Goal: Transaction & Acquisition: Book appointment/travel/reservation

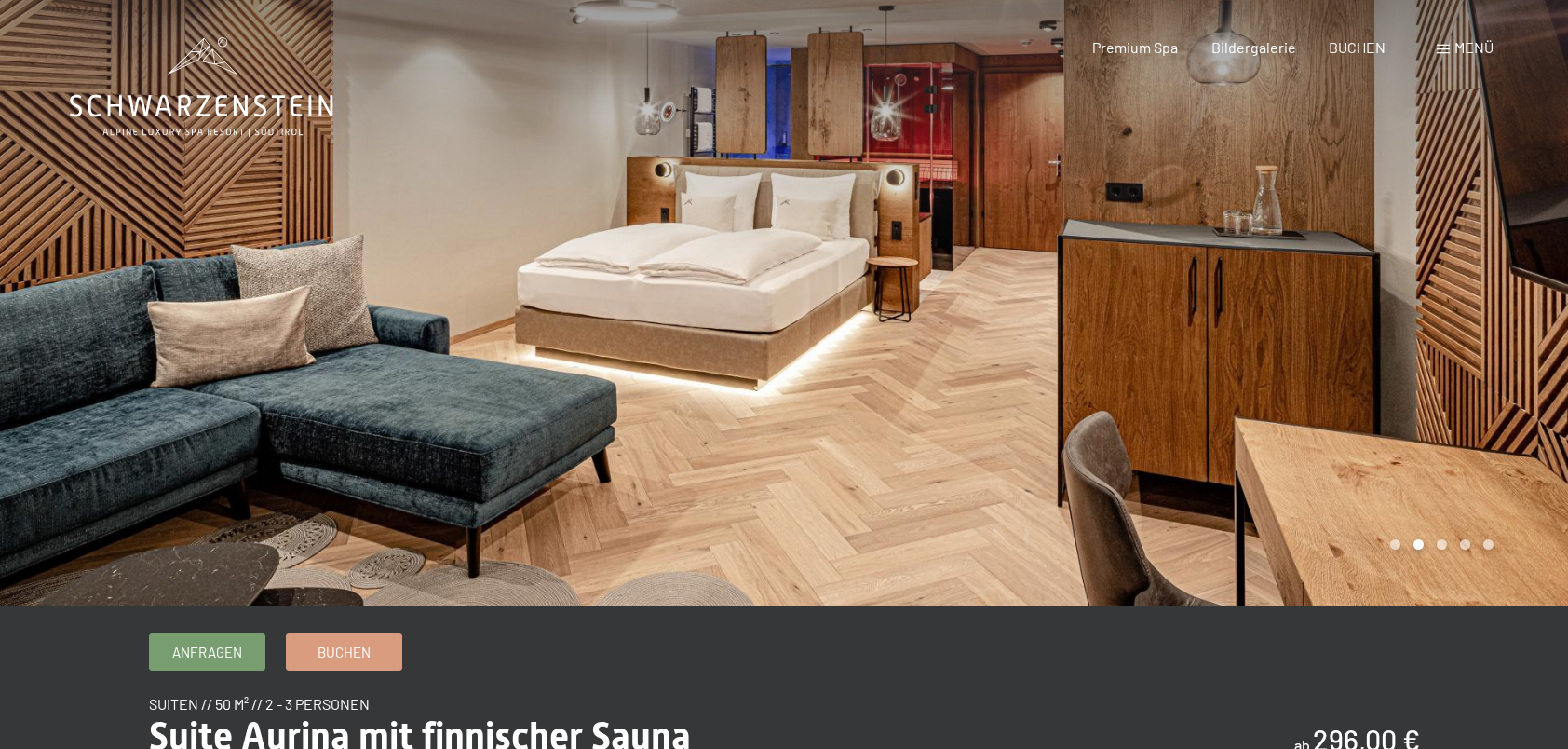
click at [769, 400] on div at bounding box center [391, 302] width 784 height 605
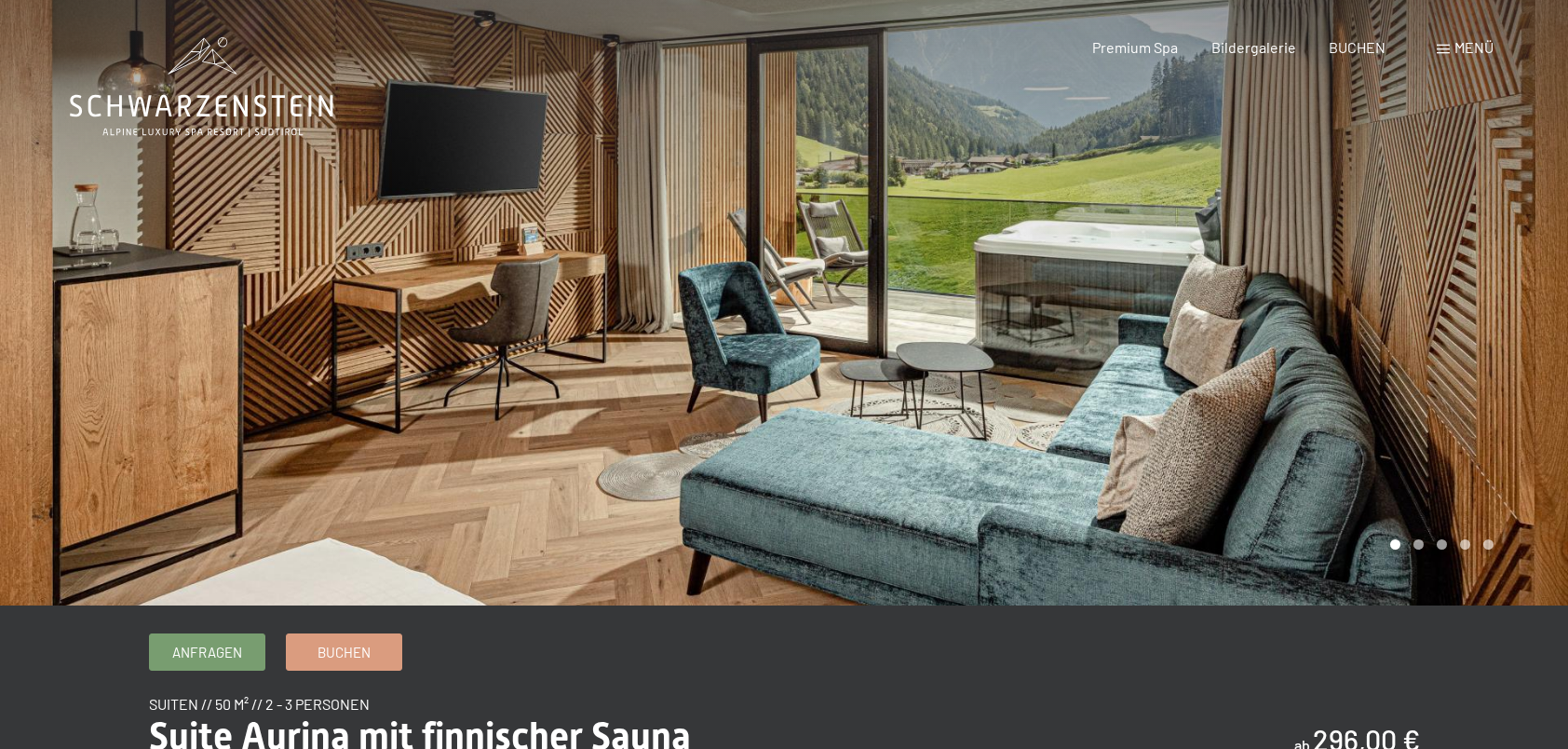
click at [774, 389] on div at bounding box center [391, 302] width 784 height 605
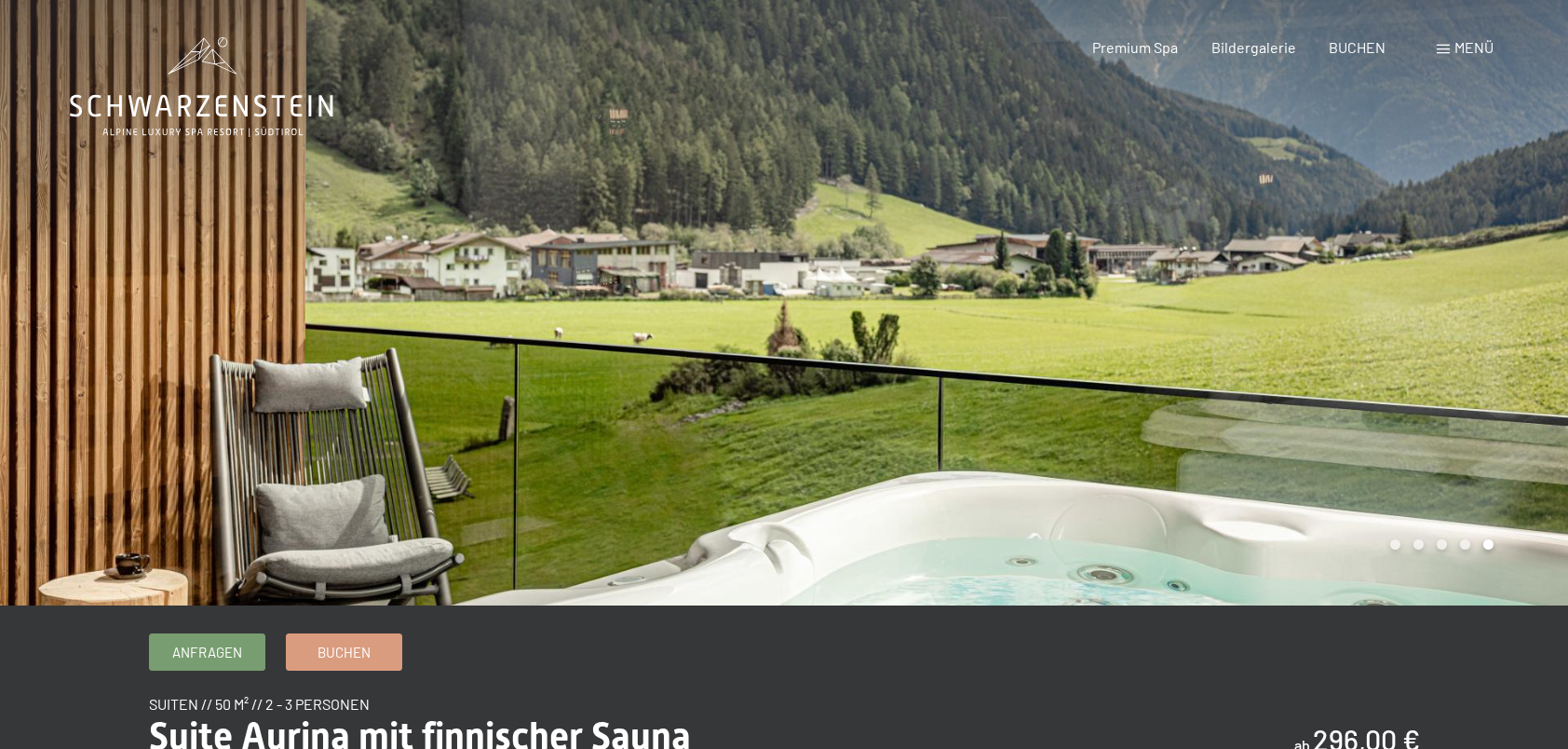
click at [774, 389] on div at bounding box center [391, 302] width 784 height 605
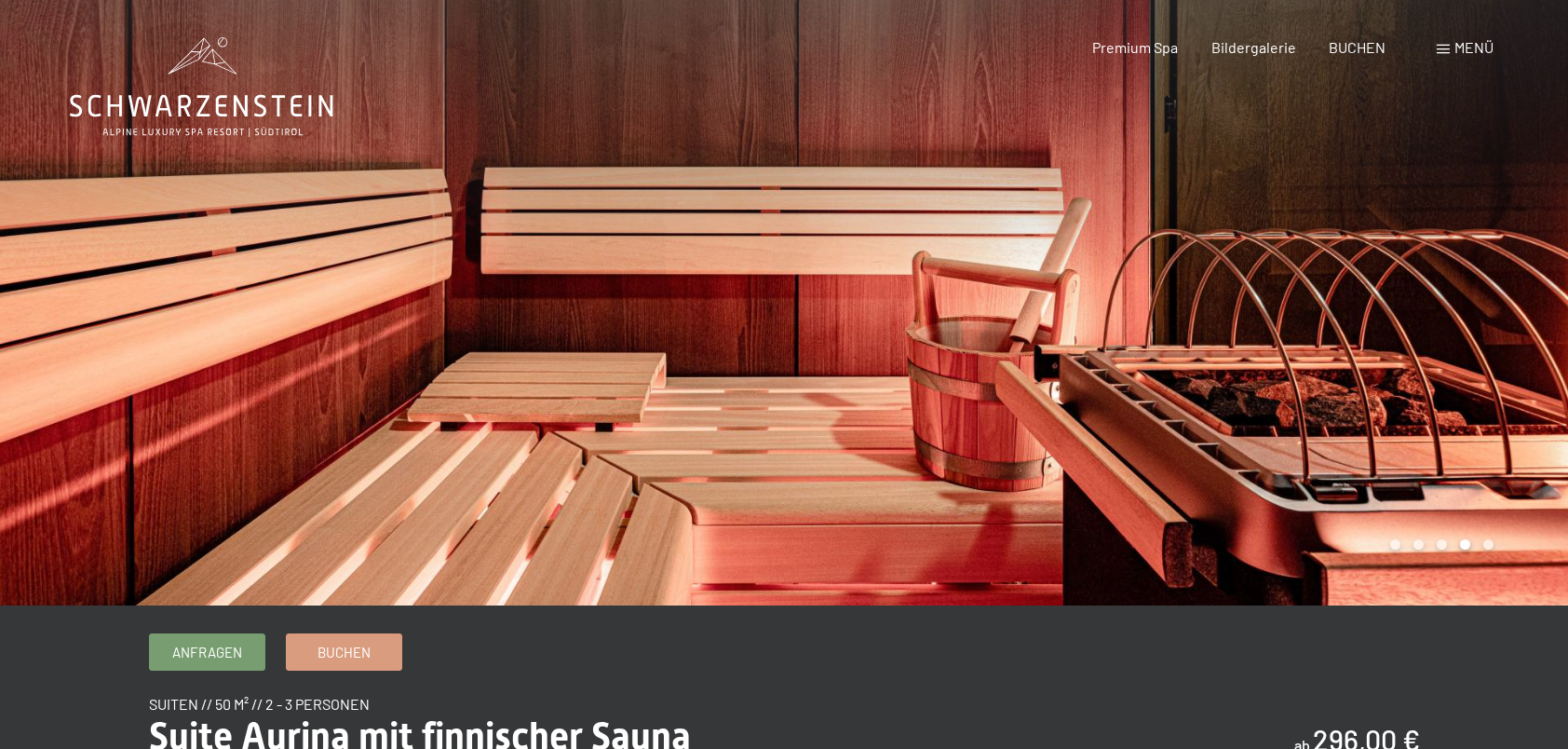
click at [1019, 371] on div at bounding box center [1175, 302] width 784 height 605
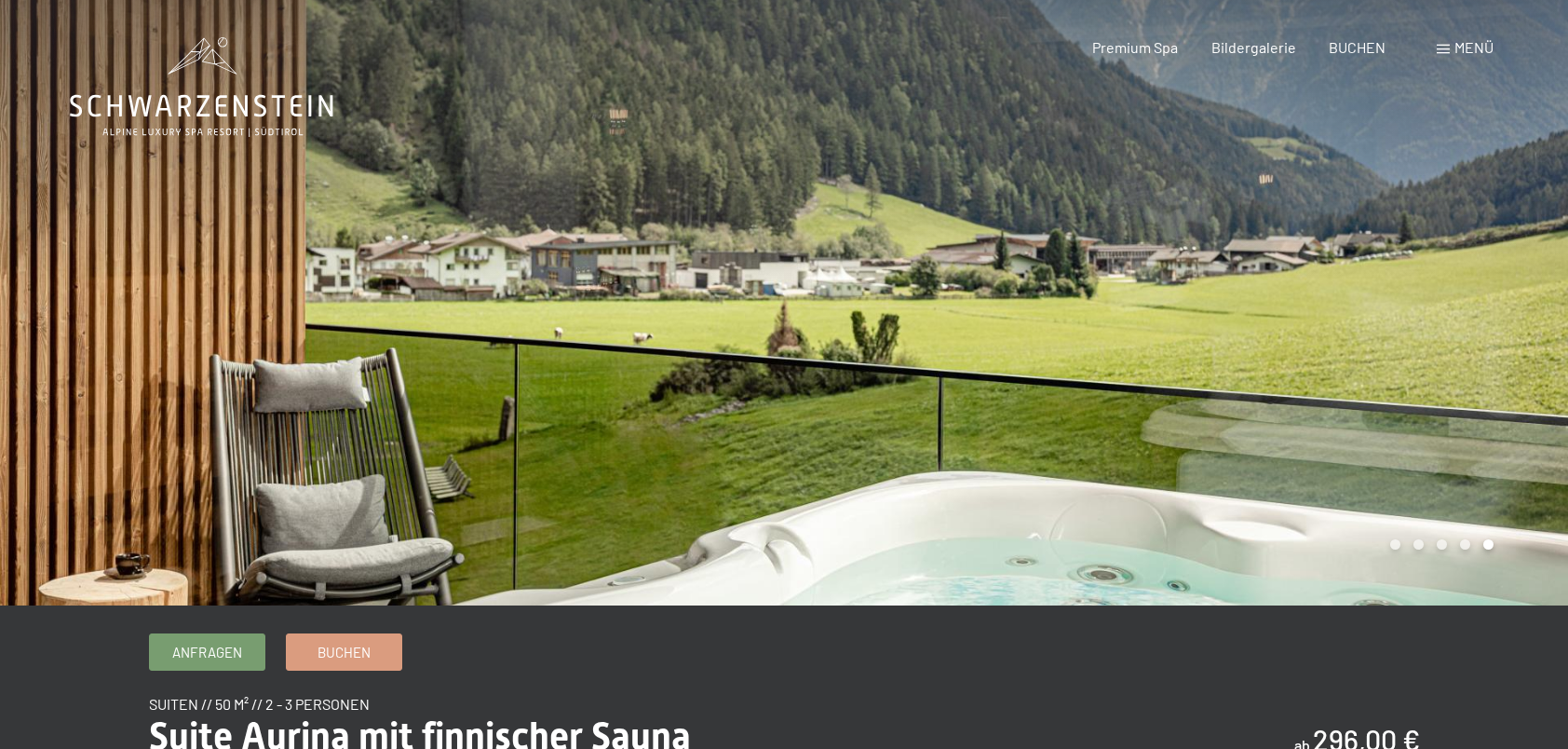
click at [1019, 371] on div at bounding box center [1175, 302] width 784 height 605
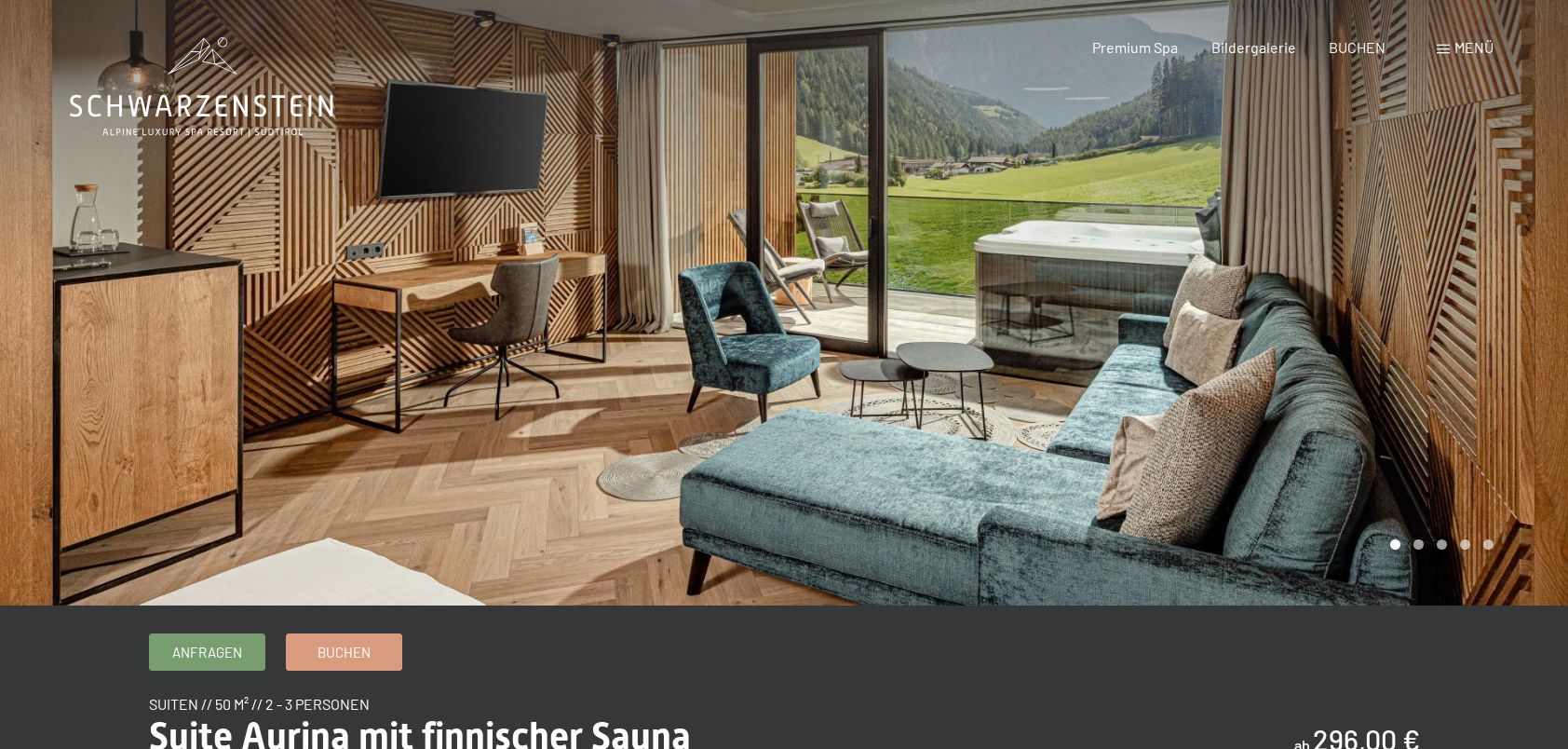
click at [1019, 371] on div at bounding box center [1175, 302] width 784 height 605
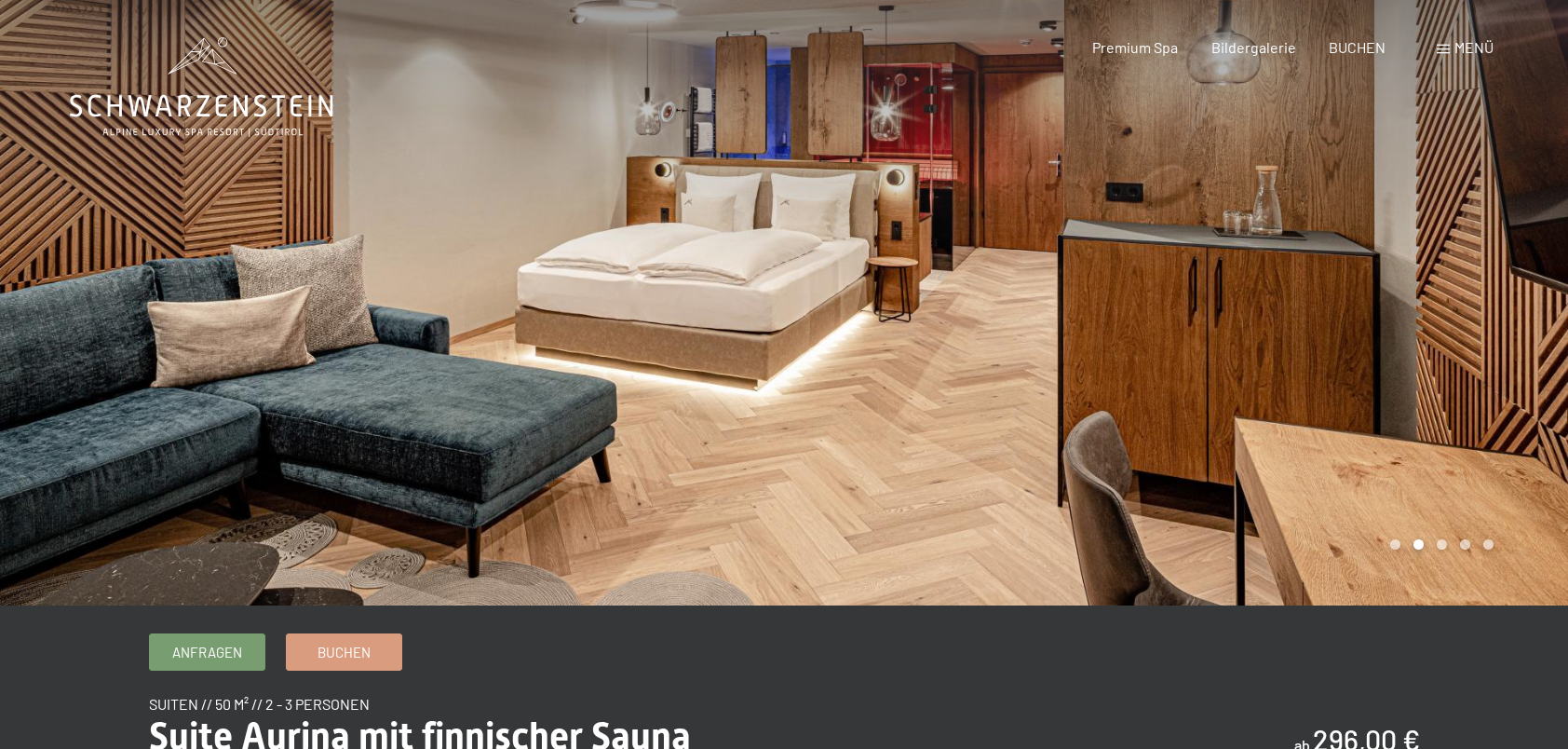
click at [991, 339] on div at bounding box center [1175, 302] width 784 height 605
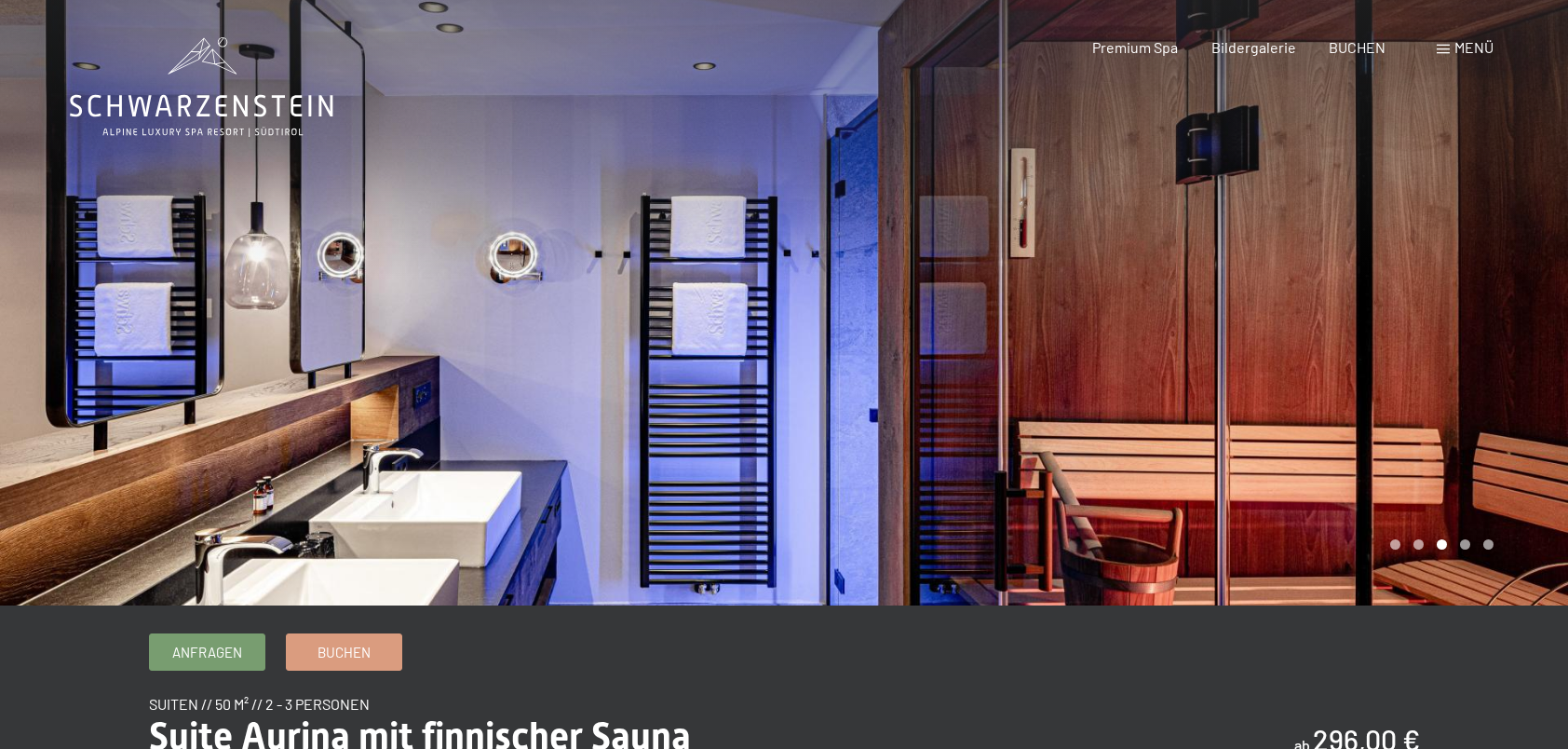
click at [991, 339] on div at bounding box center [1175, 302] width 784 height 605
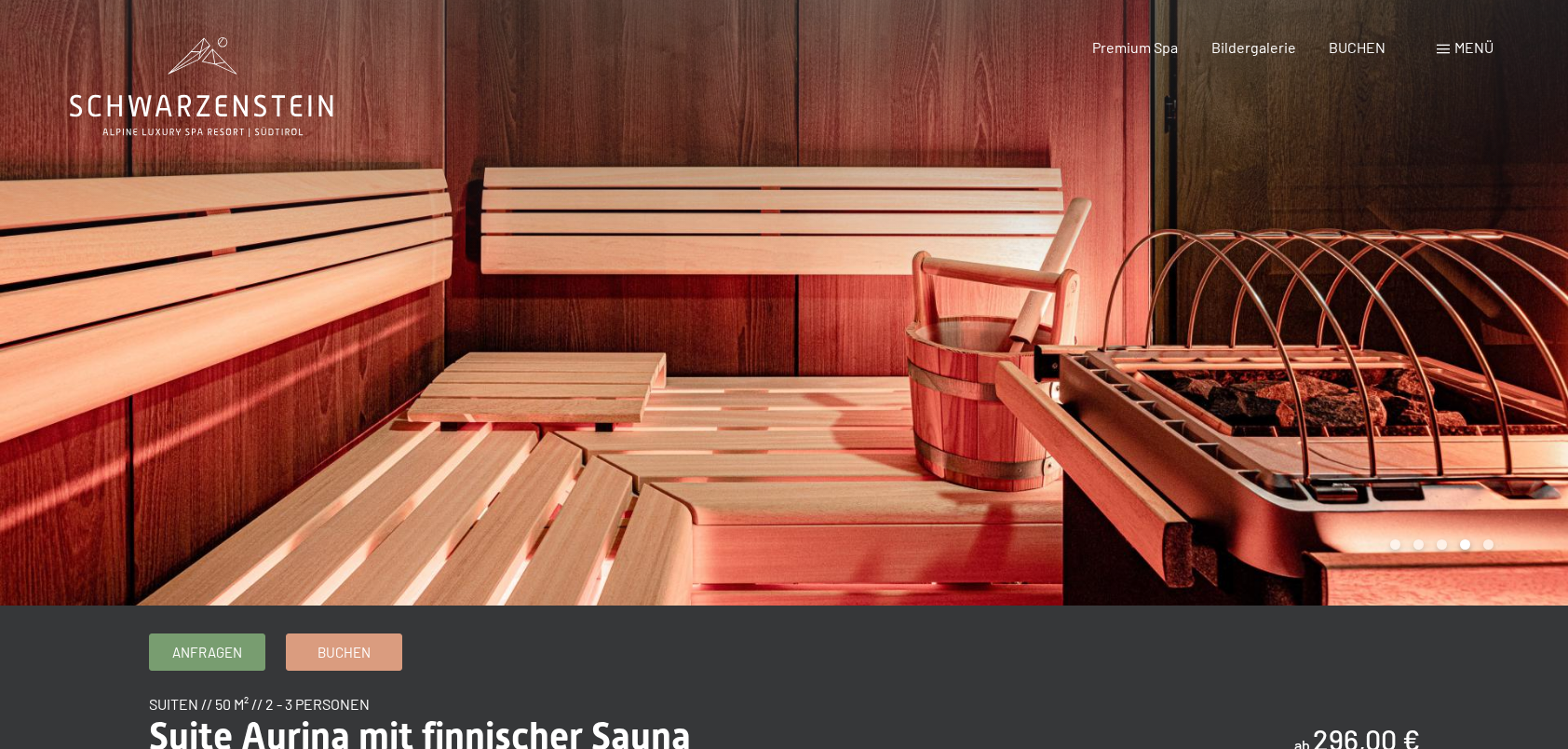
click at [991, 339] on div at bounding box center [1175, 302] width 784 height 605
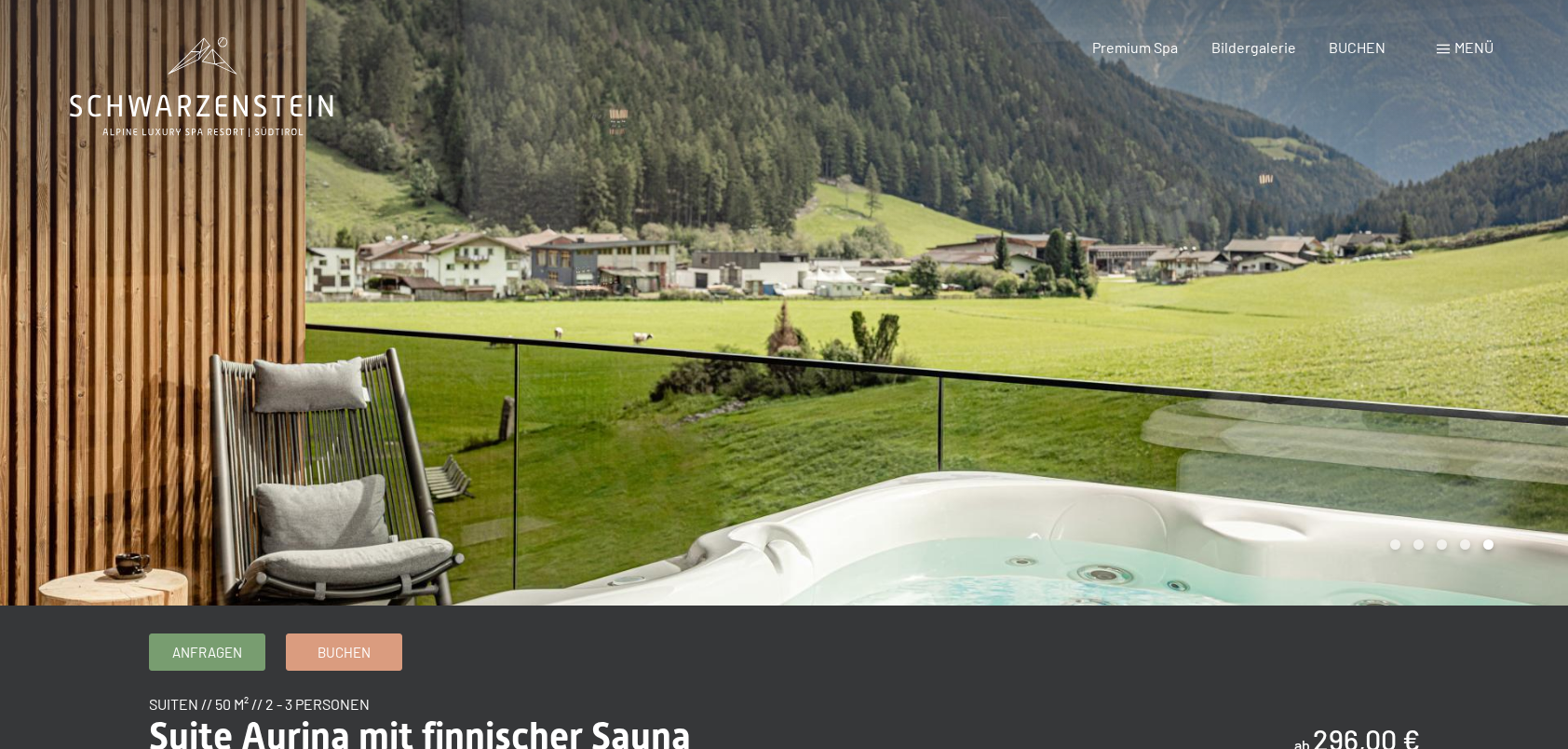
click at [991, 339] on div at bounding box center [1175, 302] width 784 height 605
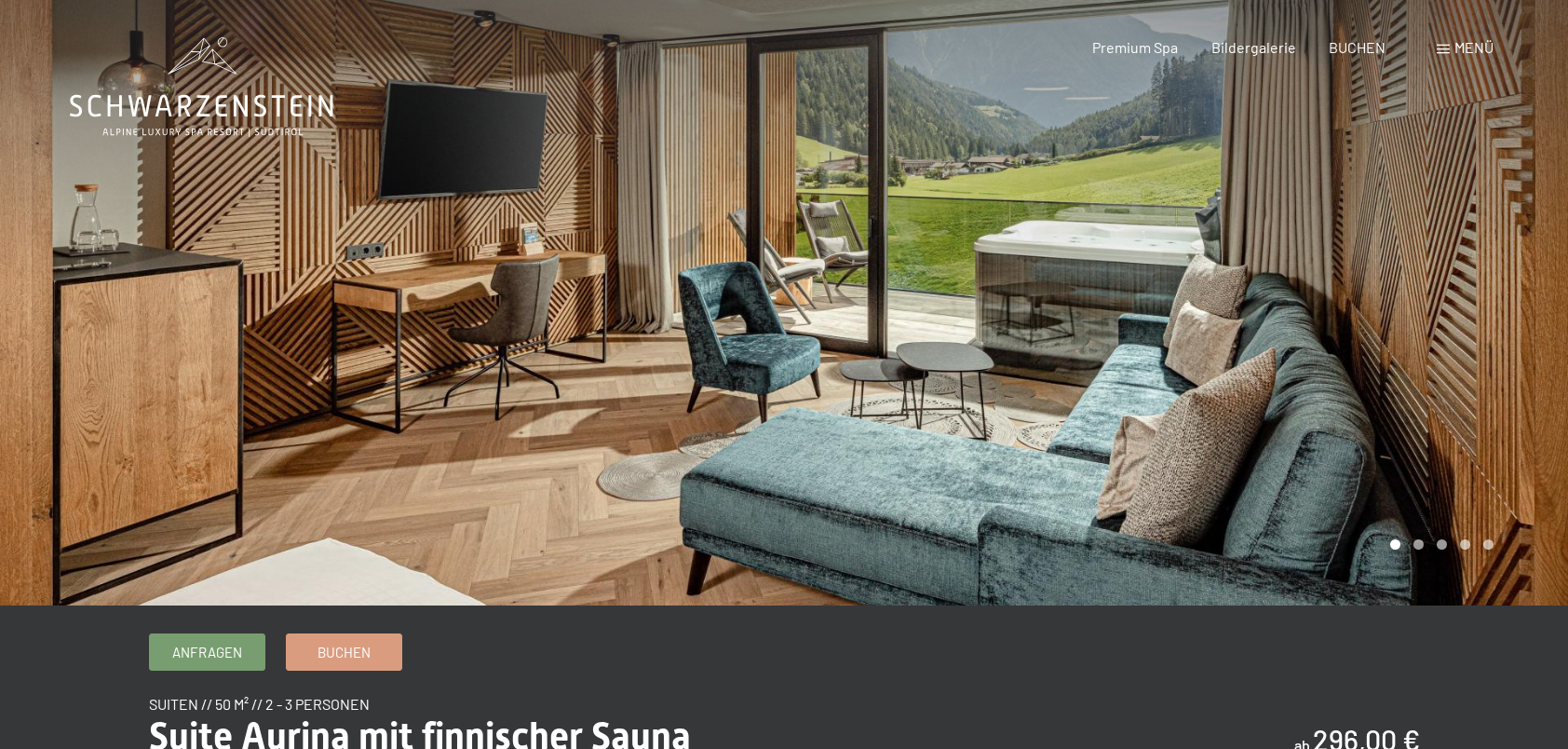
click at [991, 339] on div at bounding box center [1175, 302] width 784 height 605
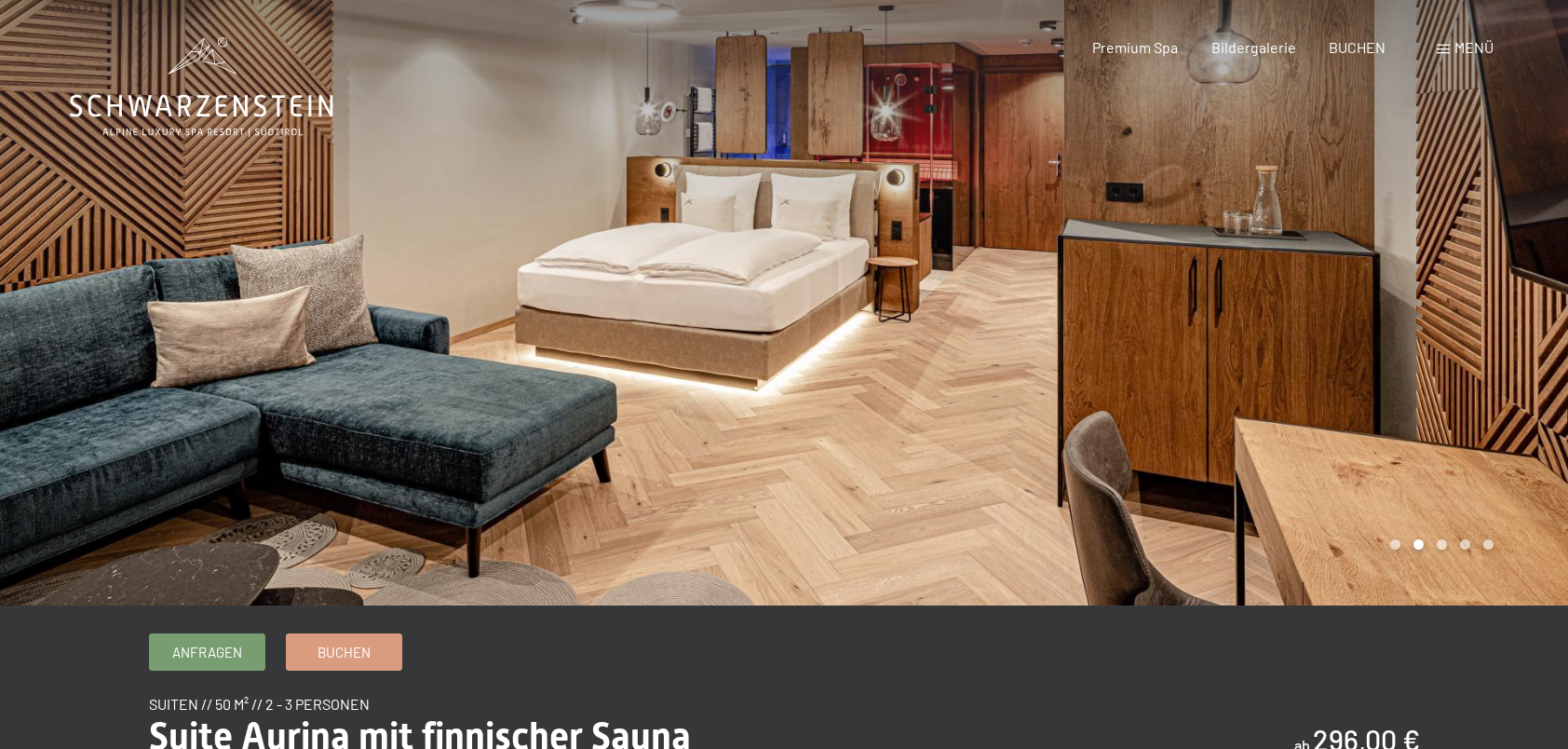
click at [991, 339] on div at bounding box center [1175, 302] width 784 height 605
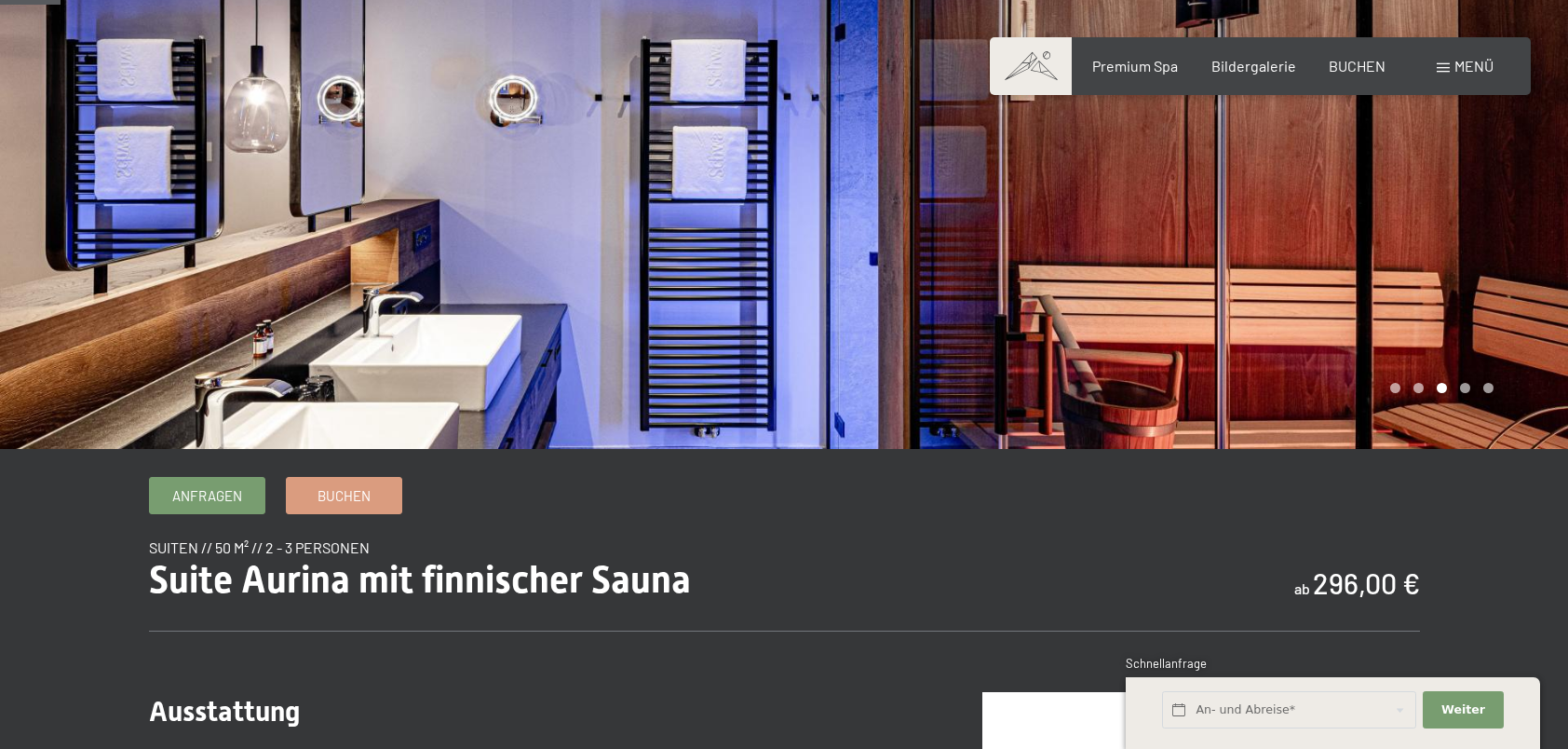
scroll to position [187, 0]
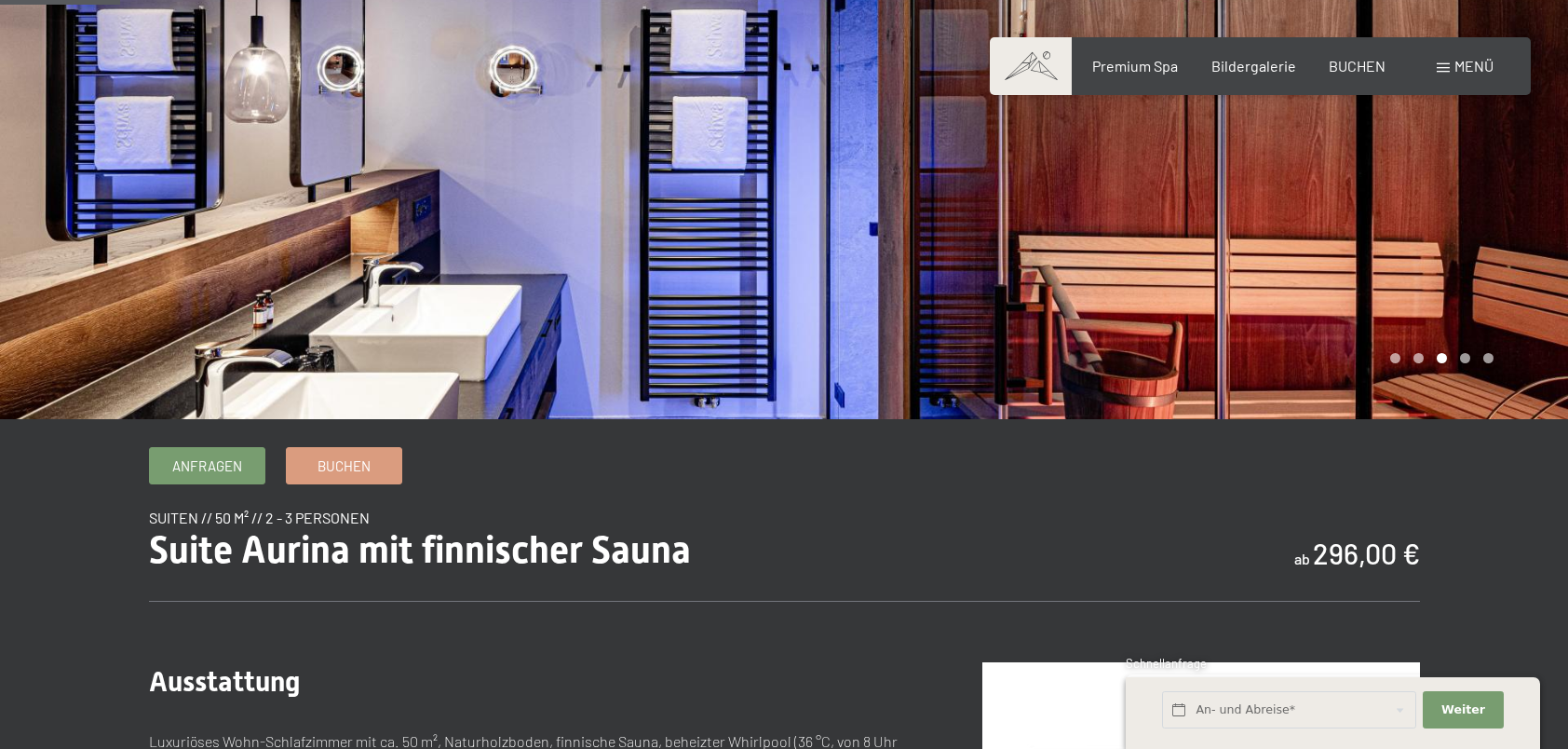
click at [1011, 242] on div at bounding box center [1175, 115] width 784 height 605
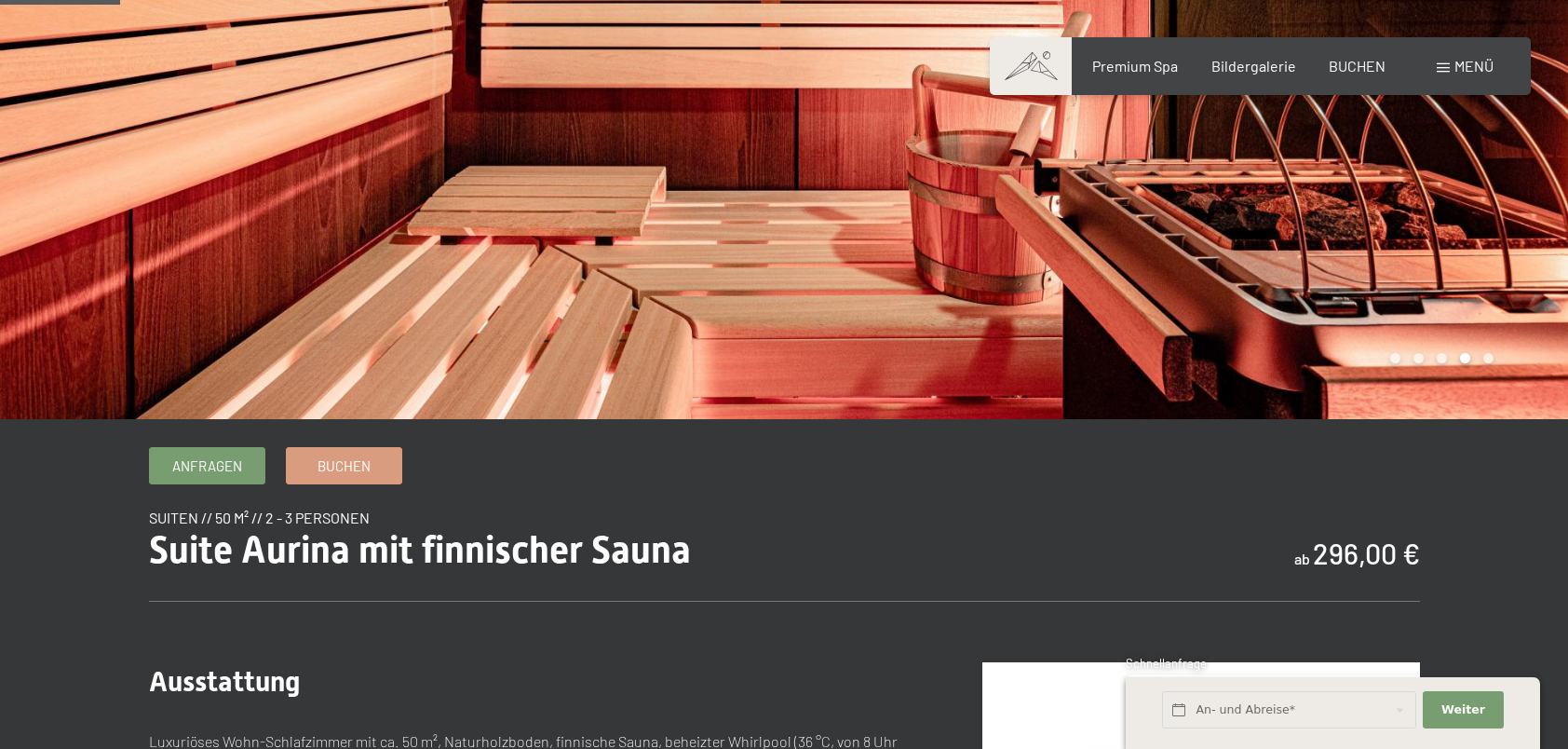
click at [1011, 242] on div at bounding box center [1175, 115] width 784 height 605
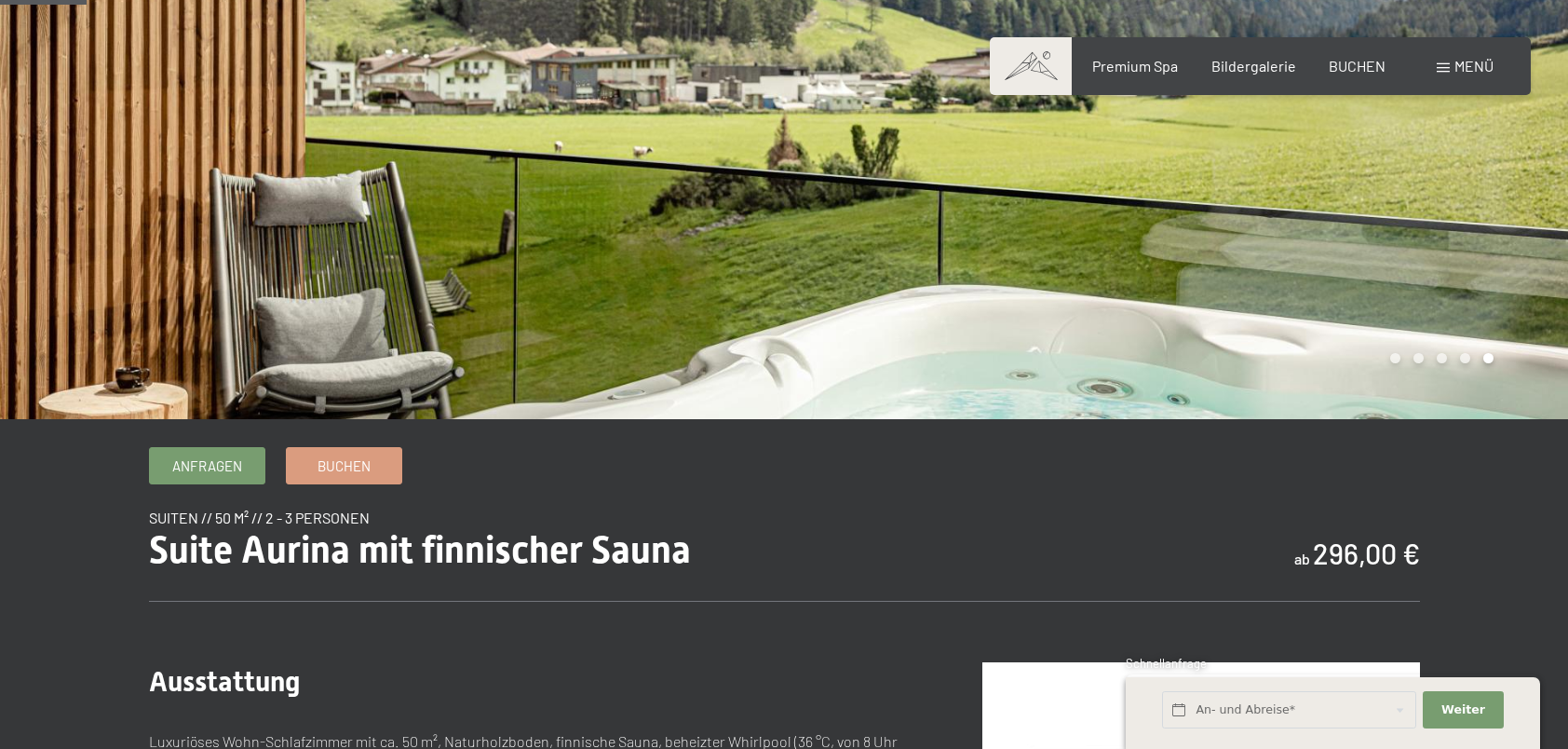
scroll to position [93, 0]
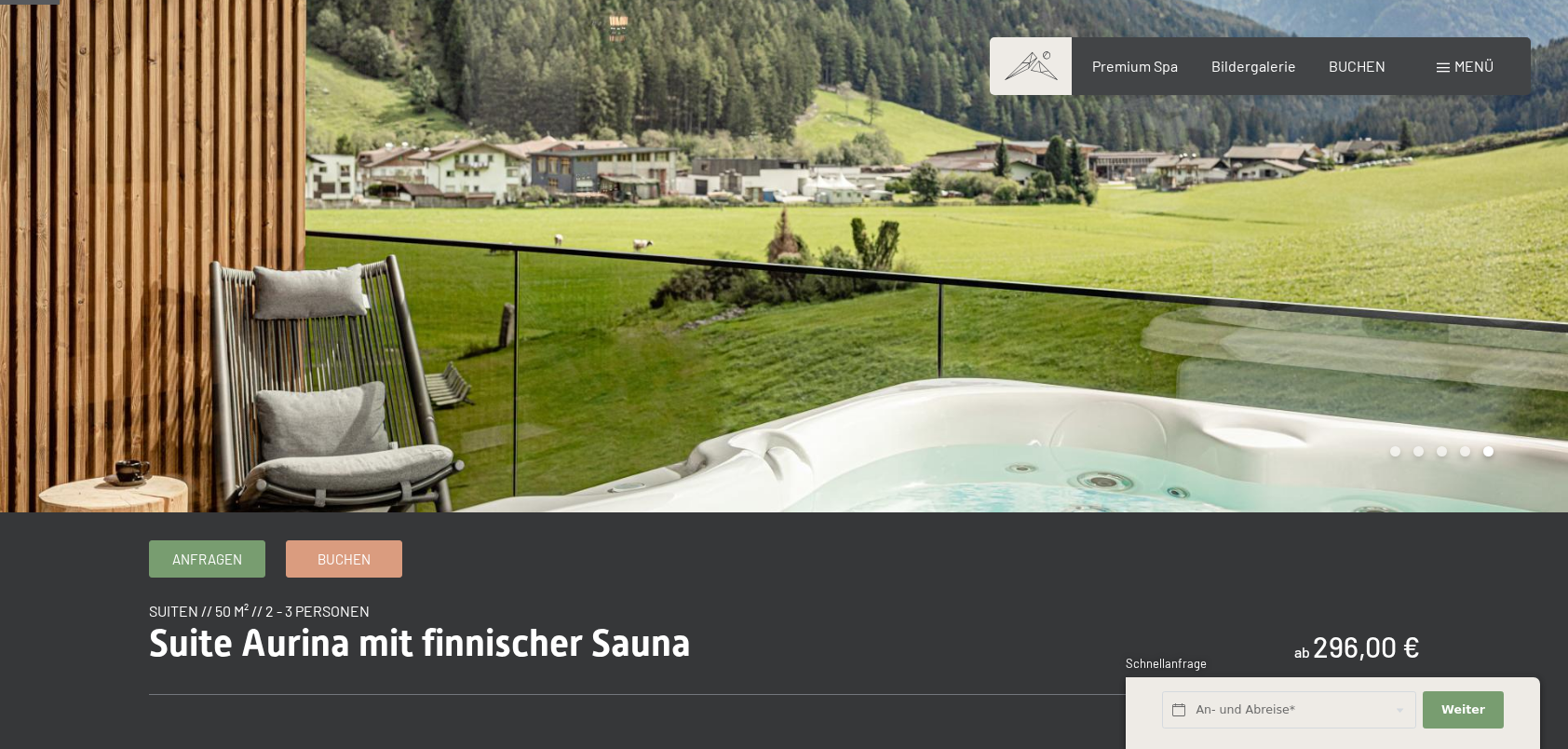
click at [875, 231] on div at bounding box center [1175, 209] width 784 height 605
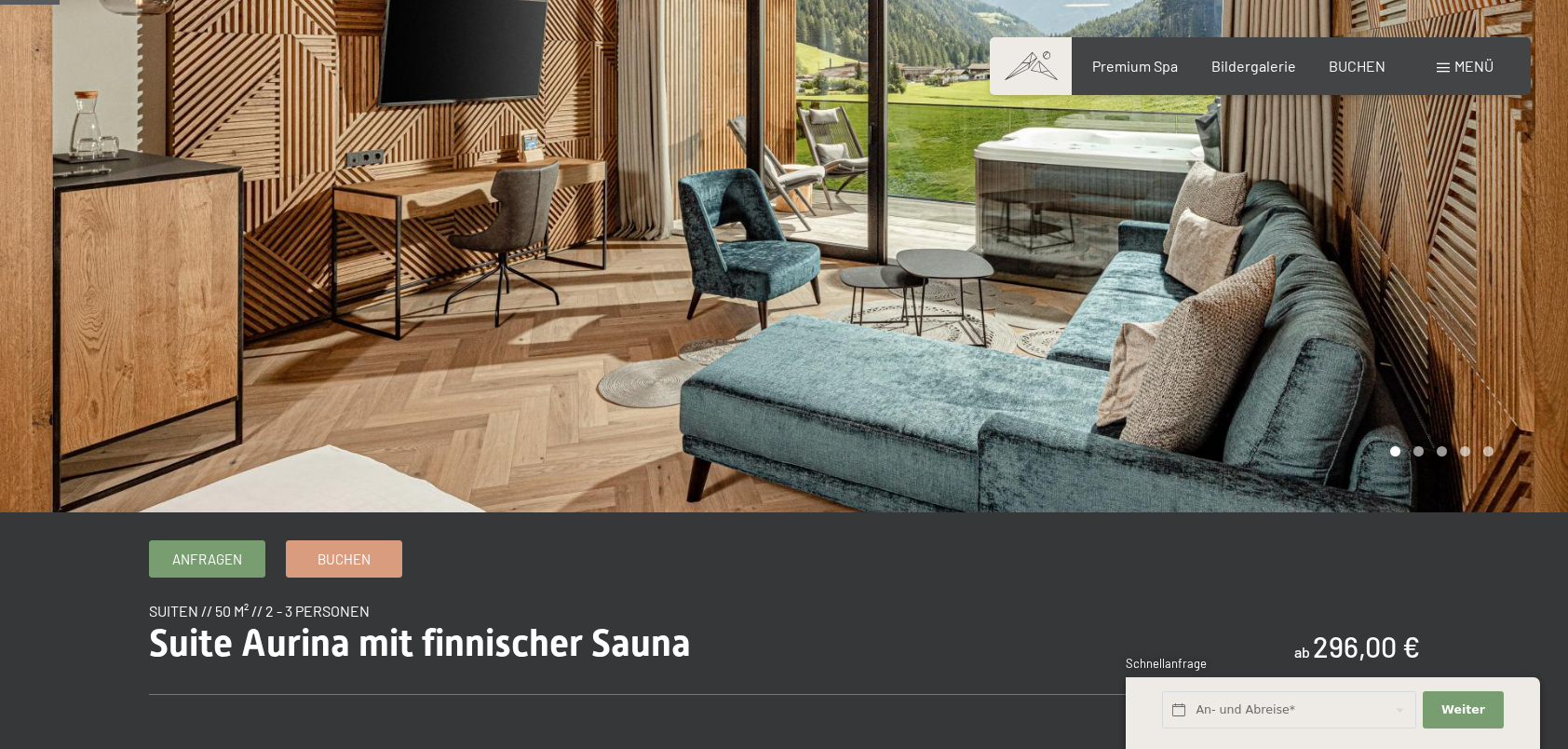
click at [875, 231] on div at bounding box center [1175, 209] width 784 height 605
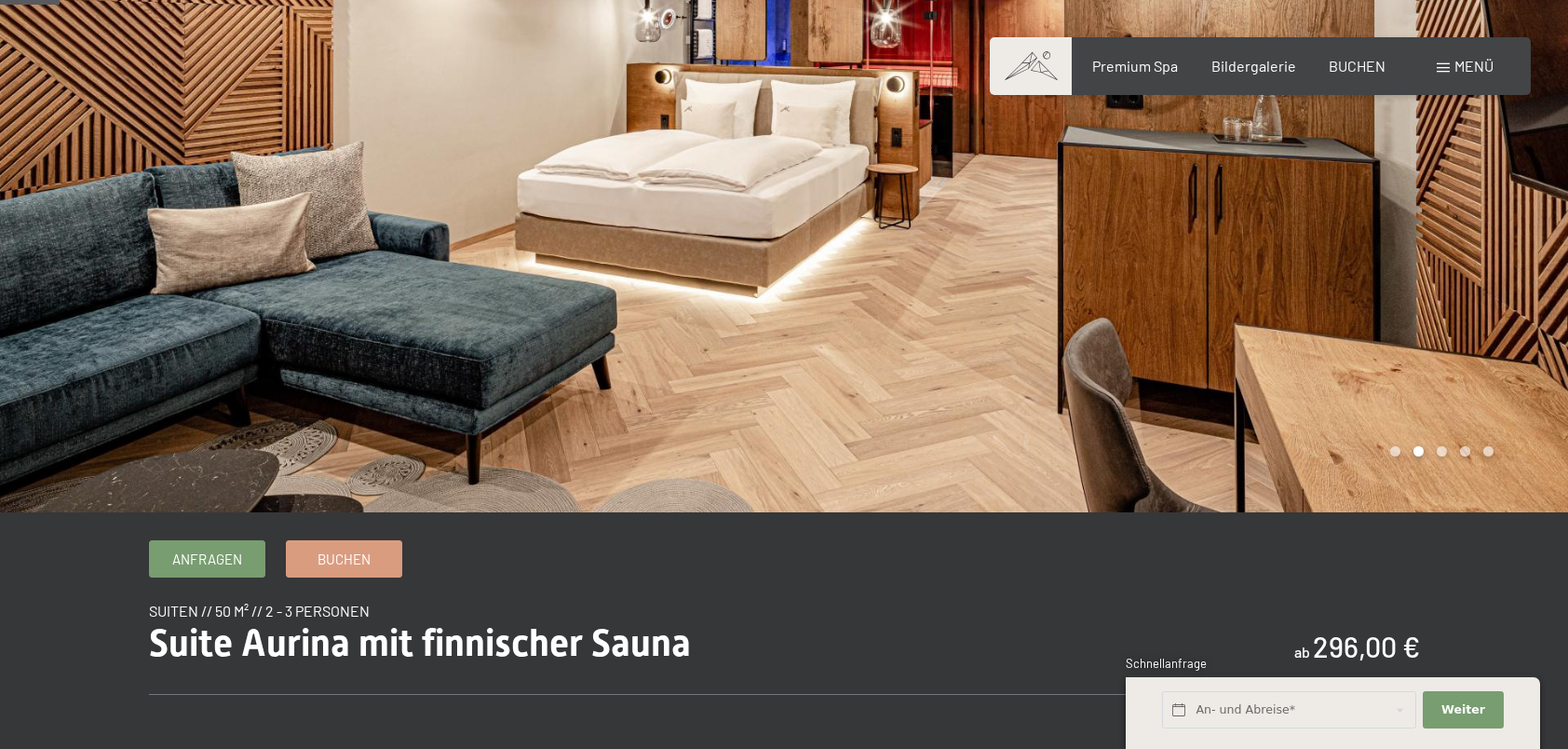
click at [875, 231] on div at bounding box center [1175, 209] width 784 height 605
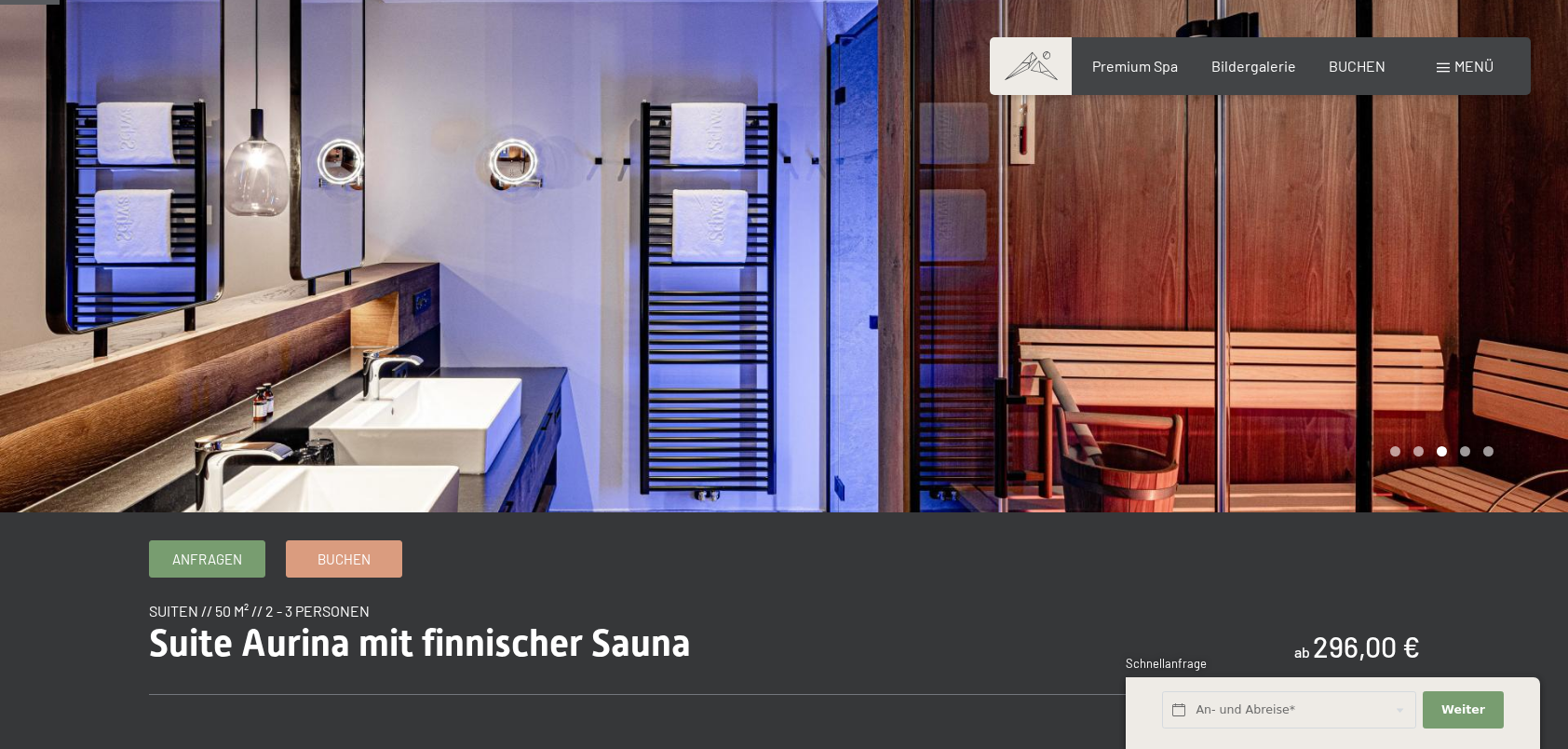
click at [875, 231] on div at bounding box center [1175, 209] width 784 height 605
